Goal: Task Accomplishment & Management: Use online tool/utility

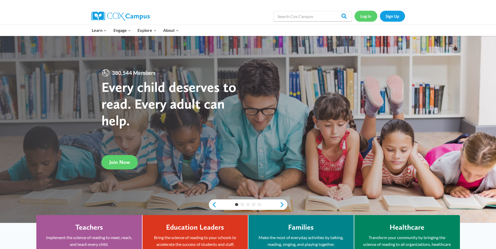
click at [365, 17] on link "Log In" at bounding box center [365, 16] width 23 height 11
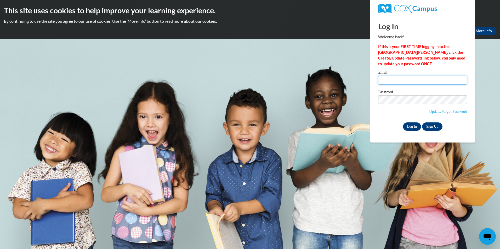
type input "vjacksonlcla@gmail.com"
click at [413, 126] on input "Log In" at bounding box center [412, 127] width 18 height 8
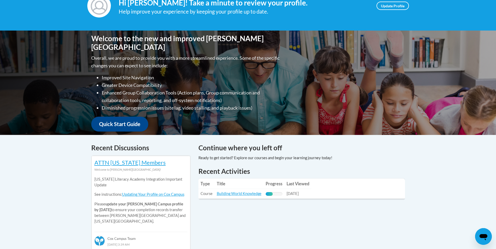
scroll to position [105, 0]
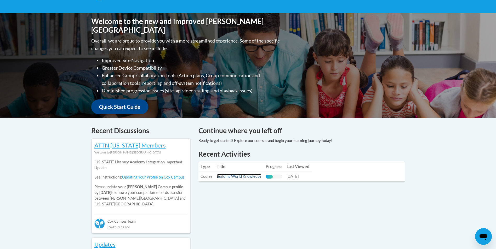
click at [240, 178] on link "Building World Knowledge" at bounding box center [239, 176] width 45 height 4
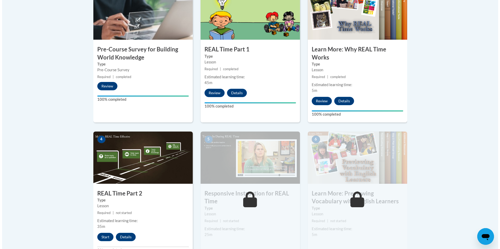
scroll to position [209, 0]
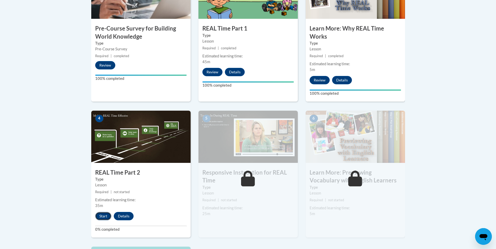
click at [104, 216] on button "Start" at bounding box center [103, 216] width 16 height 8
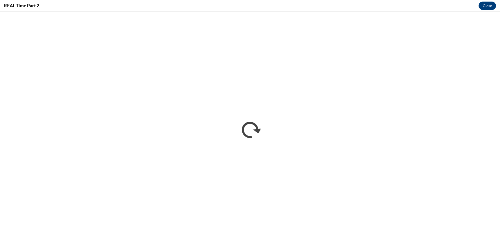
scroll to position [0, 0]
